Goal: Information Seeking & Learning: Learn about a topic

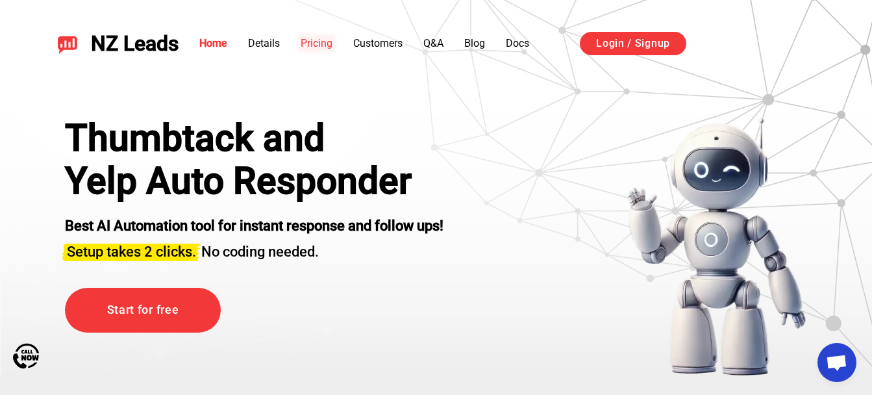
click at [321, 38] on link "Pricing" at bounding box center [317, 43] width 32 height 12
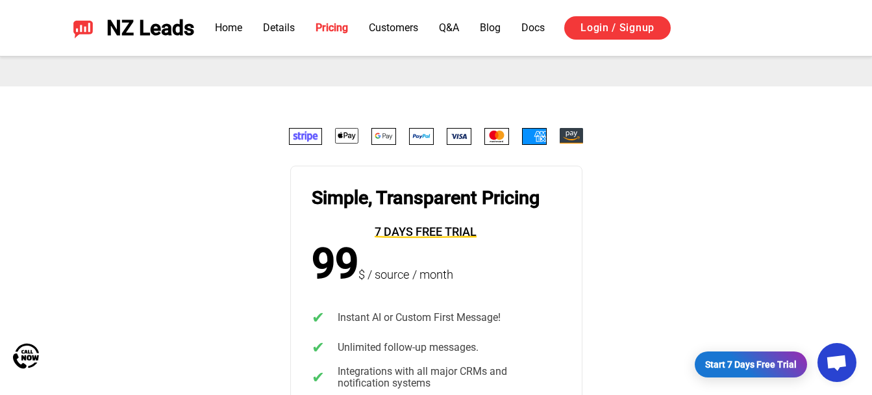
scroll to position [2376, 0]
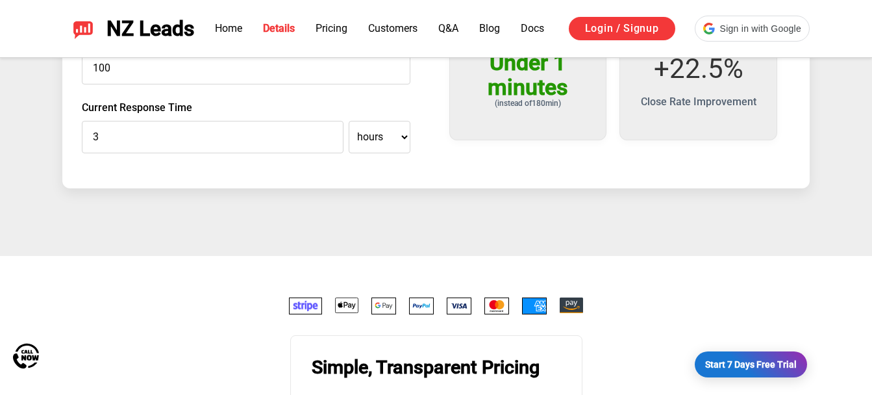
scroll to position [2279, 0]
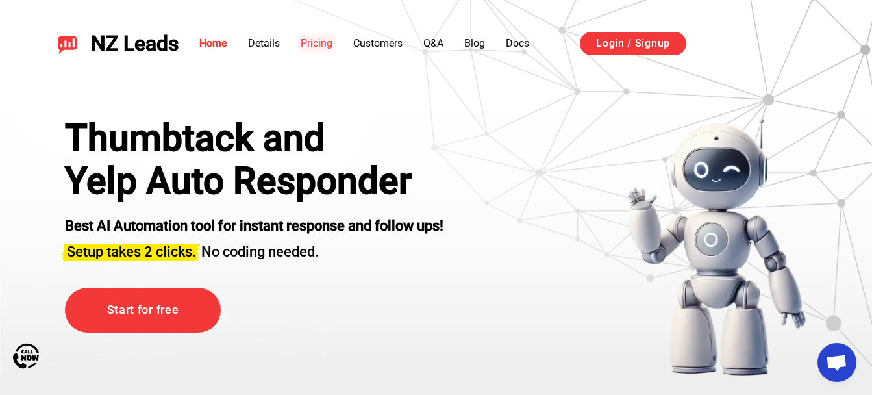
click at [323, 47] on link "Pricing" at bounding box center [317, 43] width 32 height 12
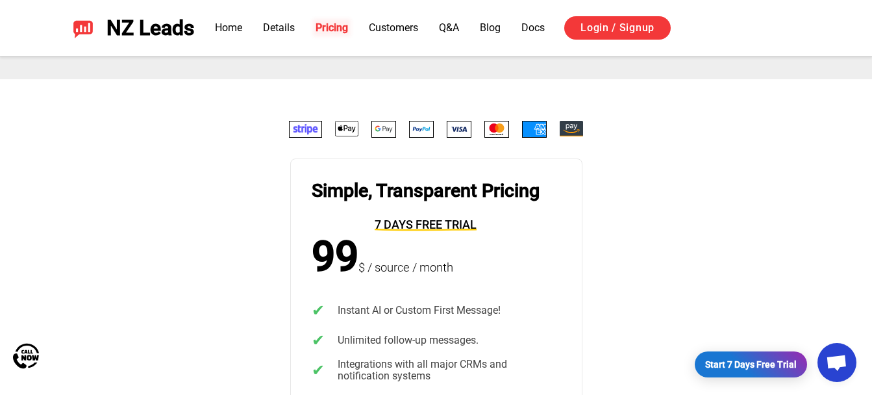
scroll to position [2416, 0]
